Goal: Task Accomplishment & Management: Manage account settings

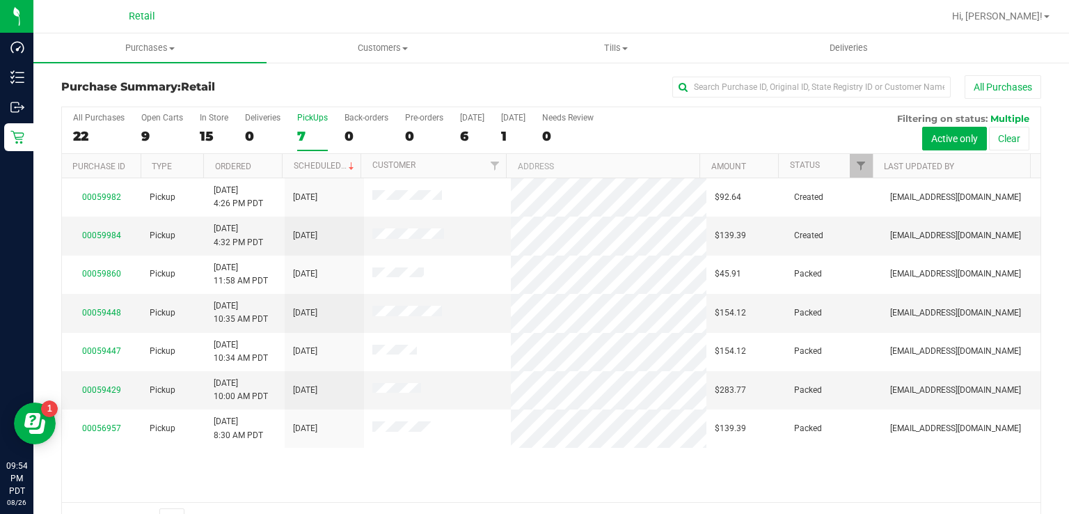
click at [312, 125] on label "PickUps 7" at bounding box center [312, 132] width 31 height 38
click at [0, 0] on input "PickUps 7" at bounding box center [0, 0] width 0 height 0
click at [304, 131] on div "7" at bounding box center [312, 136] width 31 height 16
click at [0, 0] on input "PickUps 7" at bounding box center [0, 0] width 0 height 0
click at [320, 134] on div "7" at bounding box center [312, 136] width 31 height 16
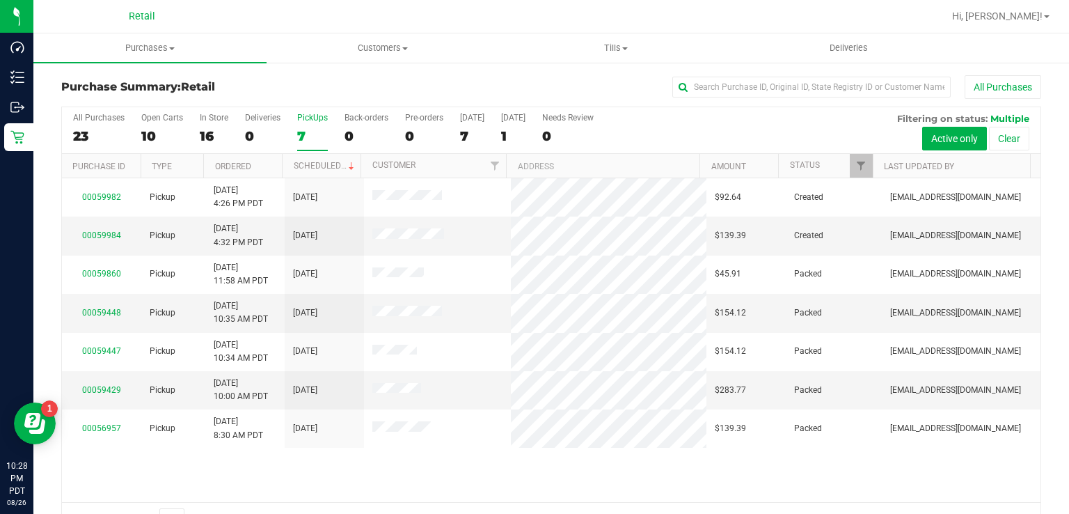
click at [0, 0] on input "PickUps 7" at bounding box center [0, 0] width 0 height 0
click at [396, 46] on span "Customers" at bounding box center [383, 48] width 232 height 13
click at [542, 57] on uib-tab-heading "Tills Manage tills" at bounding box center [617, 48] width 232 height 28
click at [616, 47] on span "Tills" at bounding box center [616, 48] width 233 height 13
click at [636, 48] on span "Tills" at bounding box center [616, 48] width 233 height 13
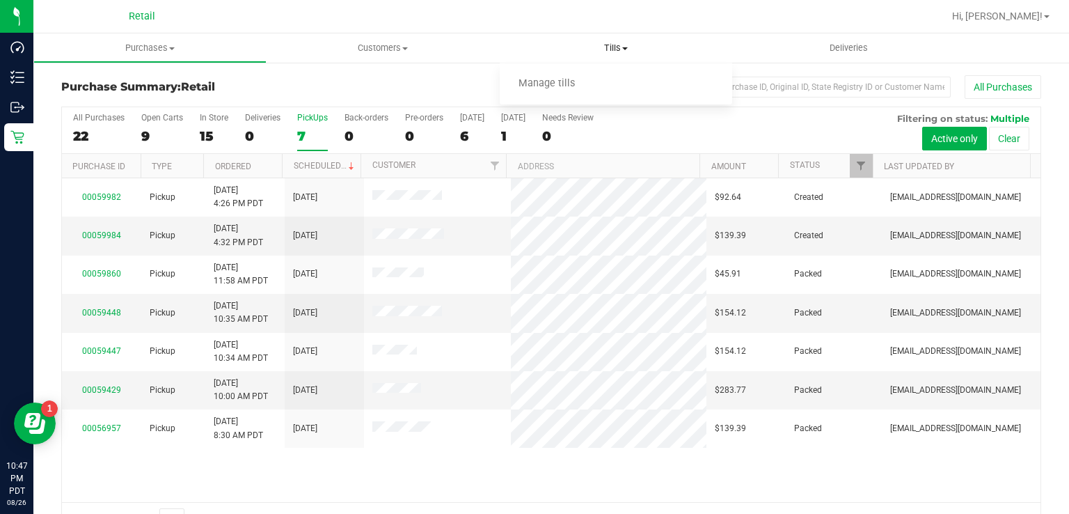
click at [562, 81] on span "Manage tills" at bounding box center [547, 84] width 94 height 12
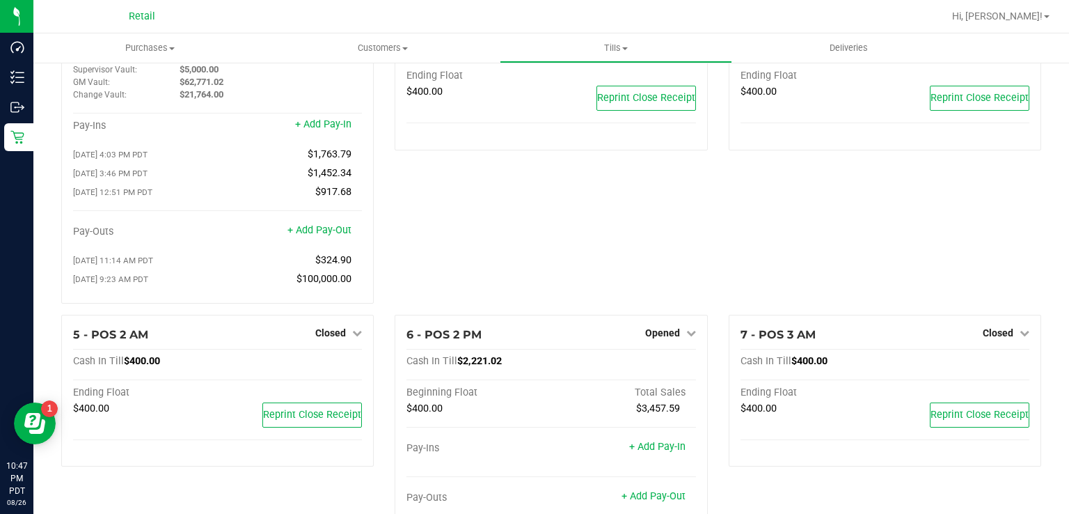
scroll to position [92, 0]
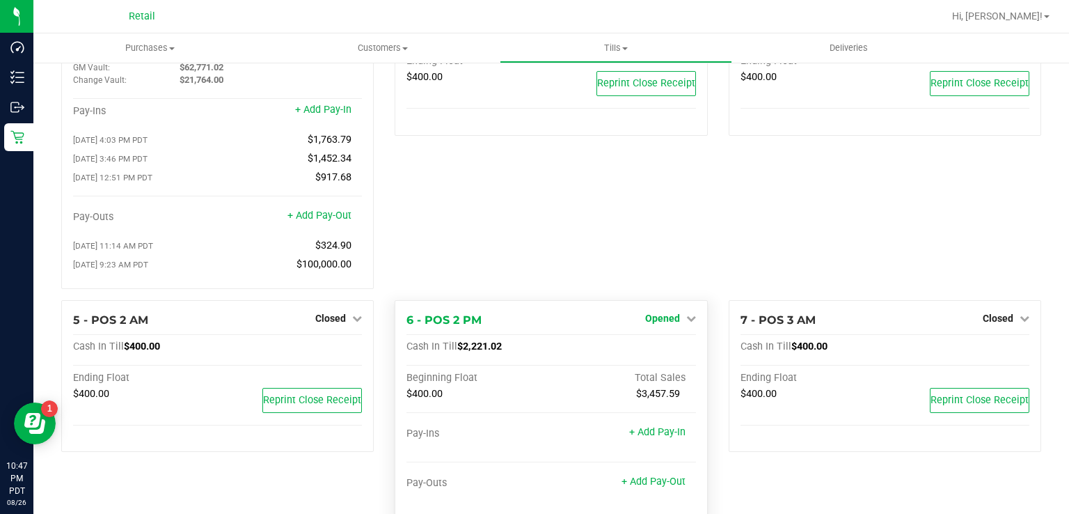
click at [655, 324] on span "Opened" at bounding box center [662, 318] width 35 height 11
click at [672, 348] on link "Close Till" at bounding box center [664, 346] width 38 height 11
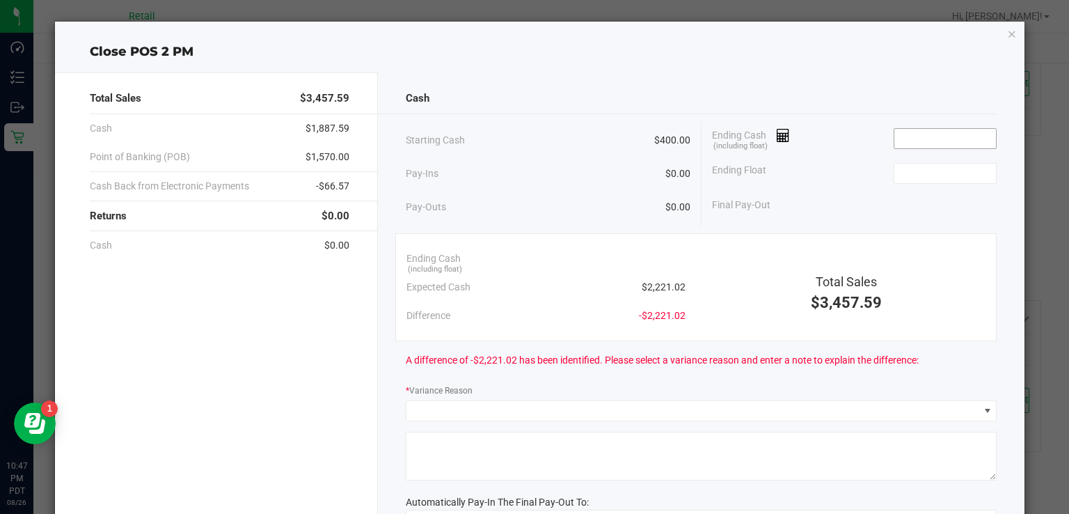
click at [947, 141] on input at bounding box center [946, 138] width 102 height 19
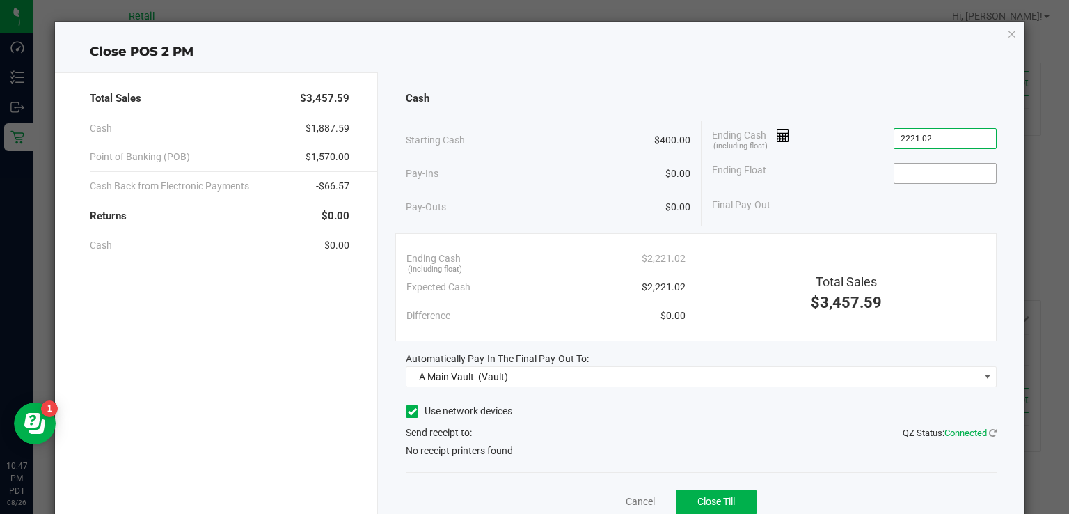
click at [911, 171] on input at bounding box center [946, 173] width 102 height 19
type input "$2,221.02"
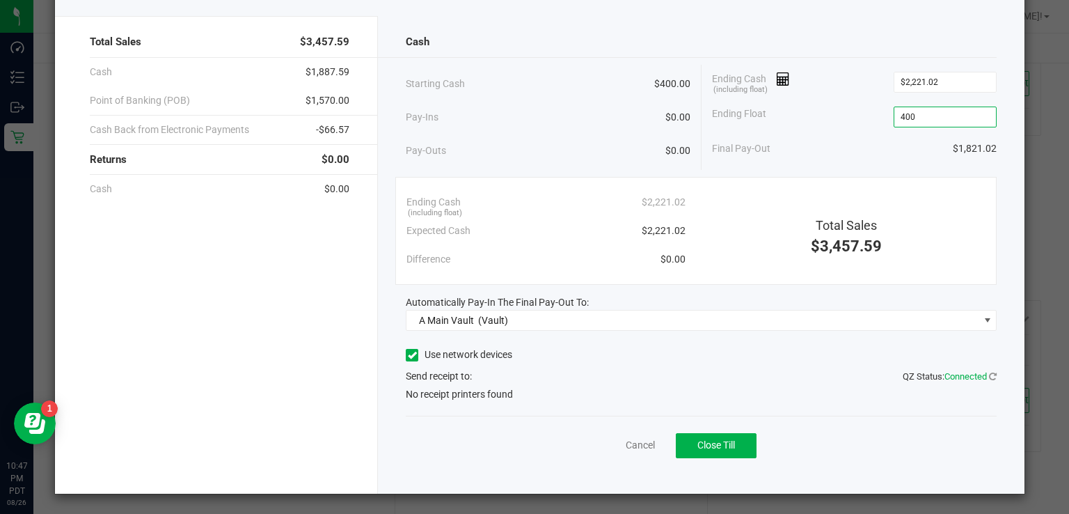
click at [408, 355] on icon at bounding box center [412, 355] width 9 height 0
click at [0, 0] on input "Use network devices" at bounding box center [0, 0] width 0 height 0
type input "$400.00"
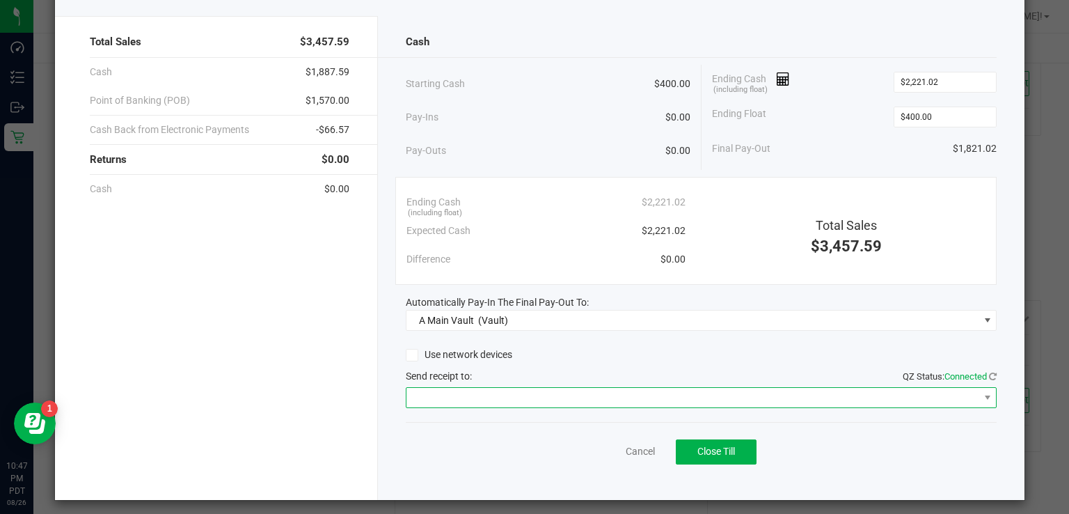
click at [576, 393] on span at bounding box center [693, 397] width 572 height 19
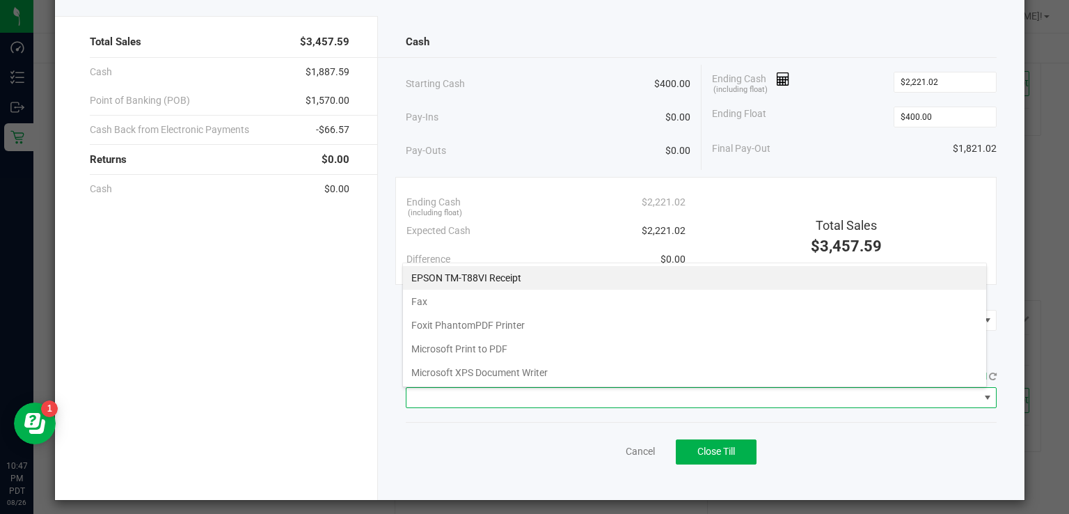
scroll to position [20, 585]
click at [514, 270] on Receipt "EPSON TM-T88VI Receipt" at bounding box center [694, 278] width 583 height 24
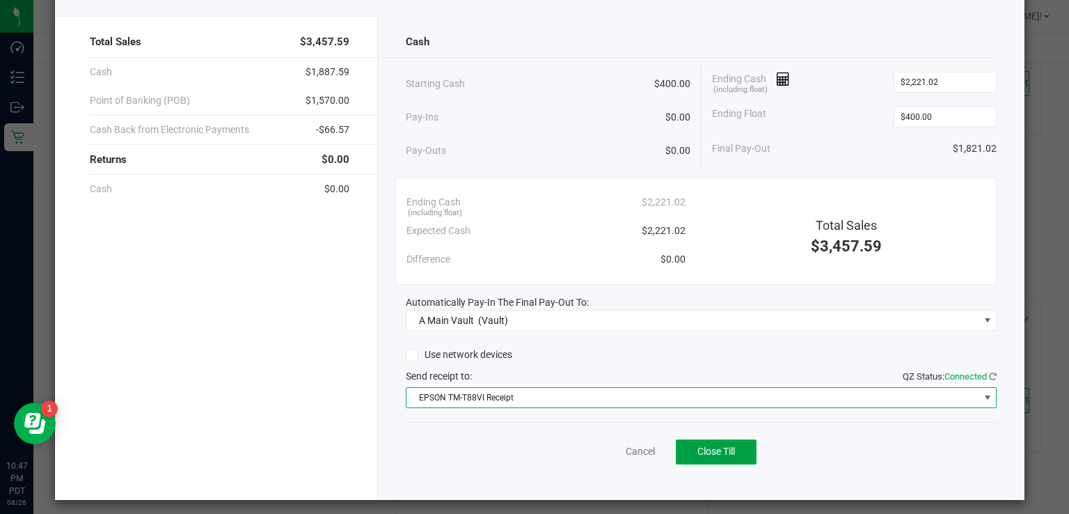
click at [733, 448] on button "Close Till" at bounding box center [716, 451] width 81 height 25
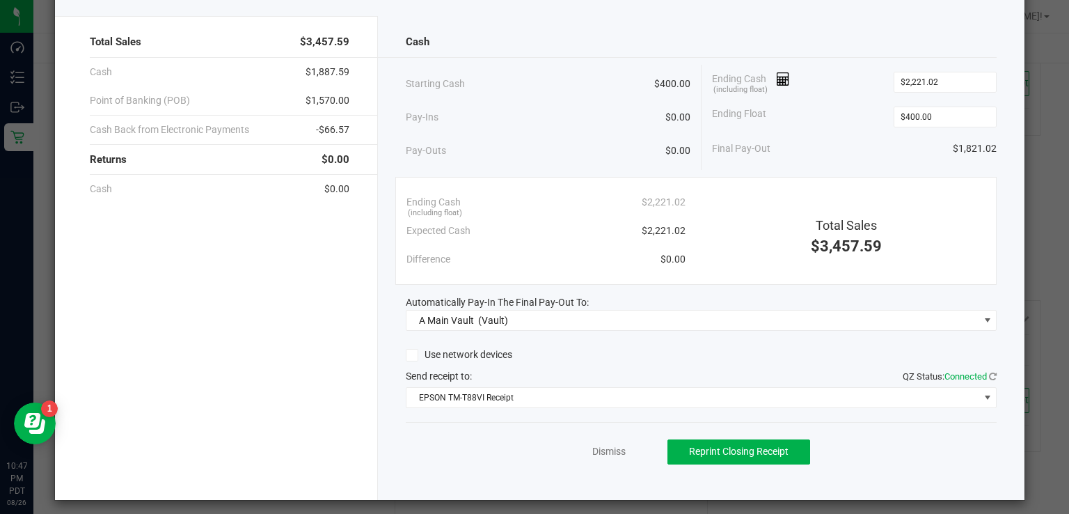
scroll to position [0, 0]
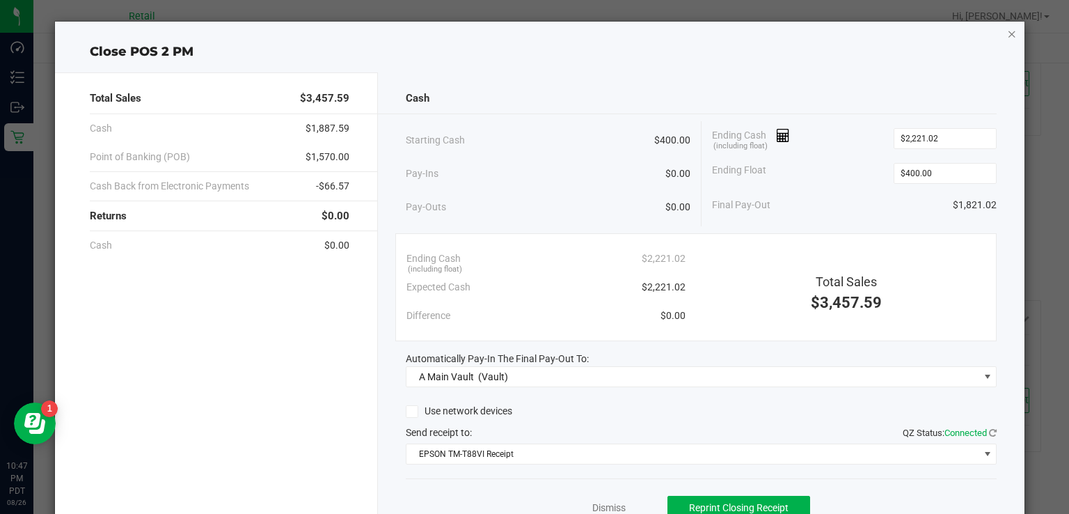
click at [1008, 33] on icon "button" at bounding box center [1013, 33] width 10 height 17
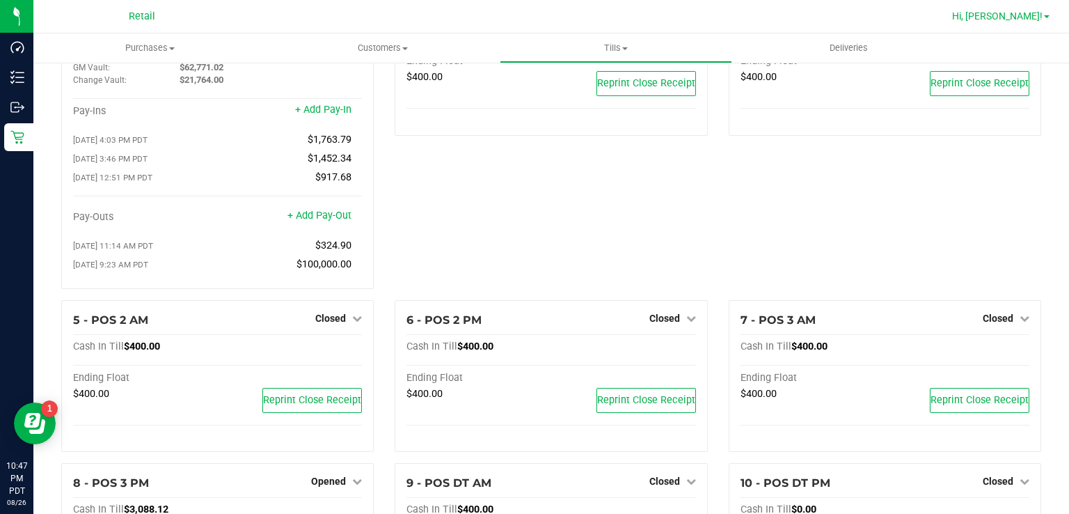
click at [1018, 18] on span "Hi, [PERSON_NAME]!" at bounding box center [998, 15] width 91 height 11
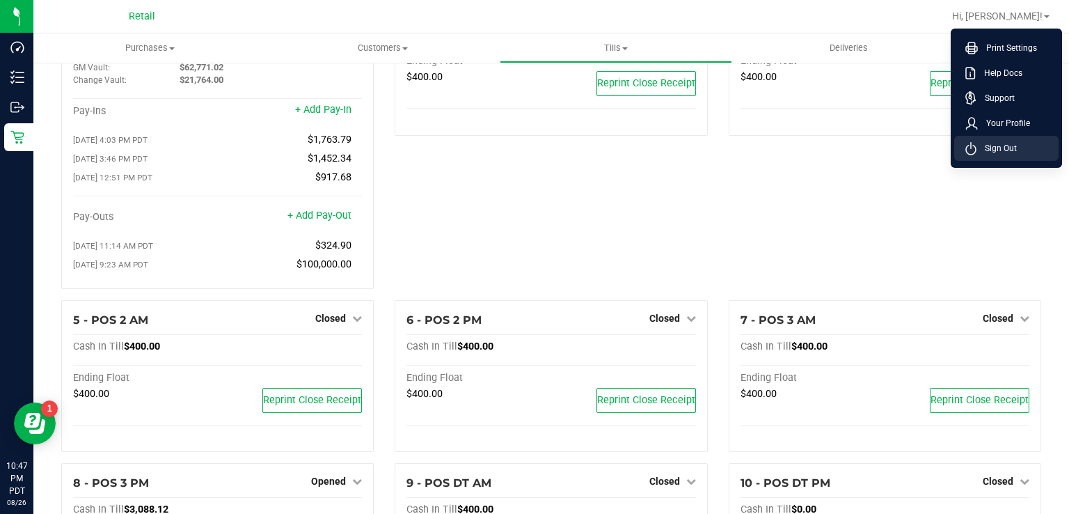
click at [1006, 148] on span "Sign Out" at bounding box center [997, 148] width 40 height 14
